Goal: Check status: Check status

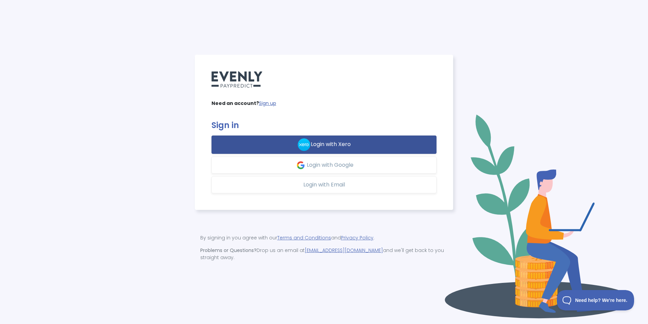
click at [347, 144] on span "Login with Xero" at bounding box center [331, 144] width 40 height 8
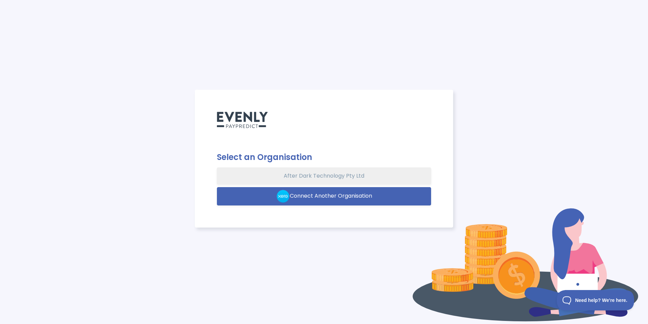
click at [342, 171] on button "After Dark Technology Pty Ltd" at bounding box center [324, 175] width 215 height 17
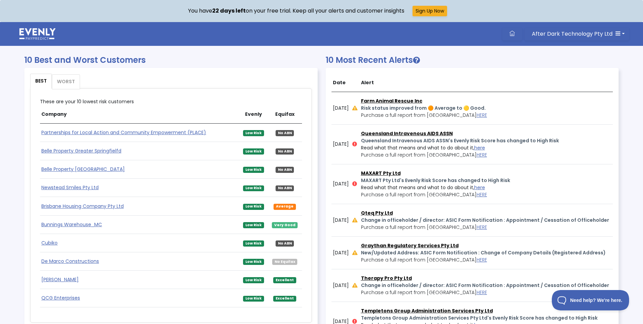
scroll to position [373, 0]
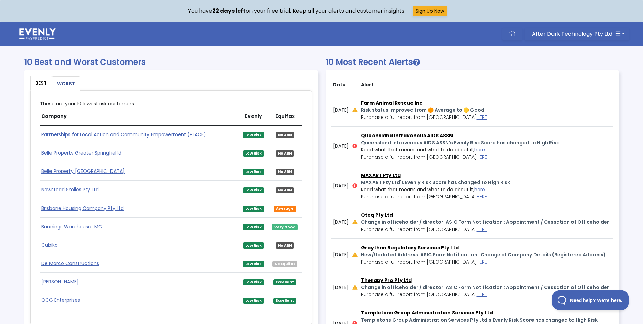
click at [66, 85] on link "WORST" at bounding box center [65, 84] width 27 height 14
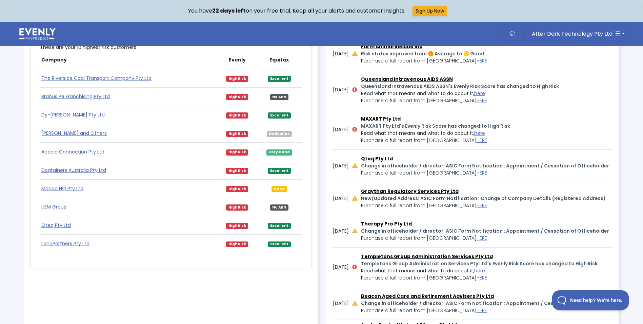
scroll to position [441, 0]
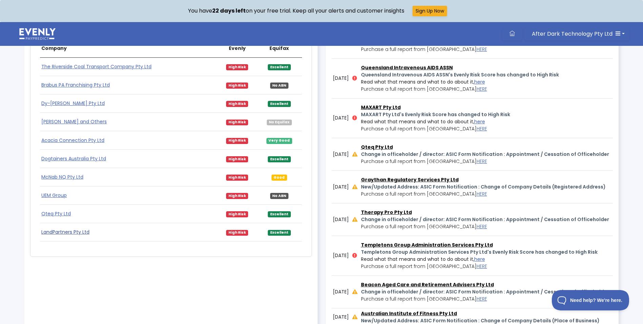
drag, startPoint x: 95, startPoint y: 234, endPoint x: 41, endPoint y: 233, distance: 53.9
click at [41, 233] on td "LandPartners Pty Ltd" at bounding box center [129, 232] width 178 height 18
copy link "LandPartners Pty Ltd"
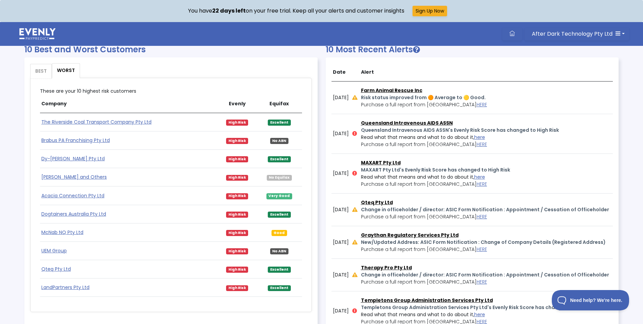
scroll to position [373, 0]
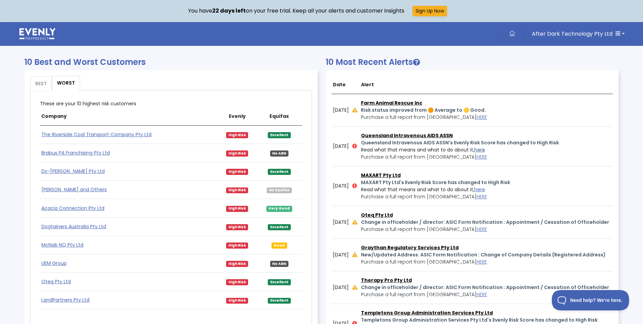
click at [485, 149] on link "here" at bounding box center [479, 149] width 11 height 7
